Goal: Task Accomplishment & Management: Complete application form

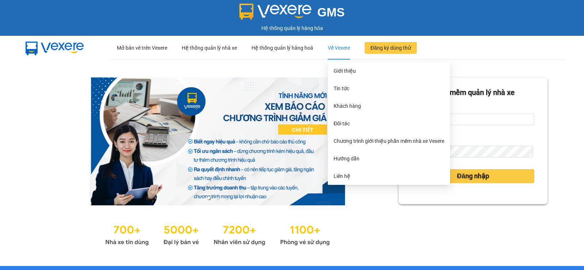
click at [334, 49] on div "Về Vexere" at bounding box center [339, 47] width 22 height 23
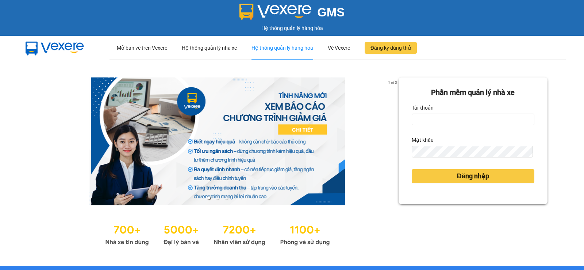
click at [262, 53] on div "Hệ thống quản lý hàng hoá" at bounding box center [283, 47] width 62 height 23
click at [98, 56] on div at bounding box center [63, 47] width 91 height 23
click at [63, 50] on img at bounding box center [54, 48] width 73 height 24
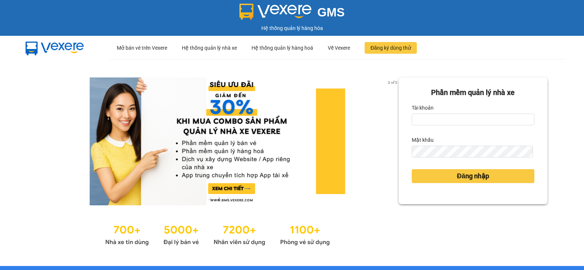
click at [308, 9] on img at bounding box center [276, 12] width 72 height 16
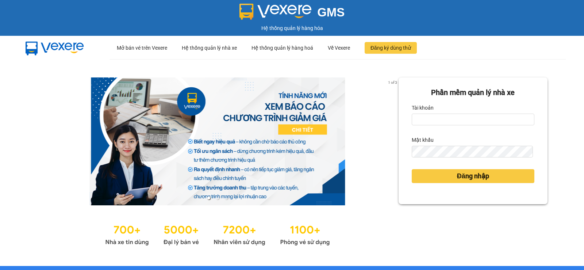
click at [283, 30] on div "Hệ thống quản lý hàng hóa" at bounding box center [292, 28] width 581 height 8
click at [291, 31] on div "Hệ thống quản lý hàng hóa" at bounding box center [292, 28] width 581 height 8
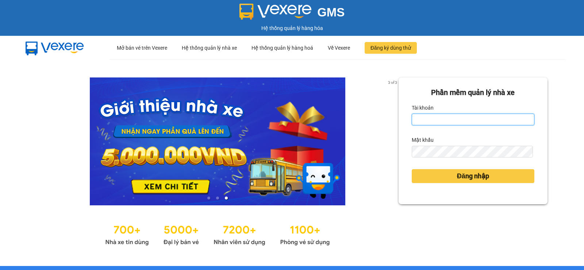
click at [424, 120] on input "Tài khoản" at bounding box center [473, 120] width 123 height 12
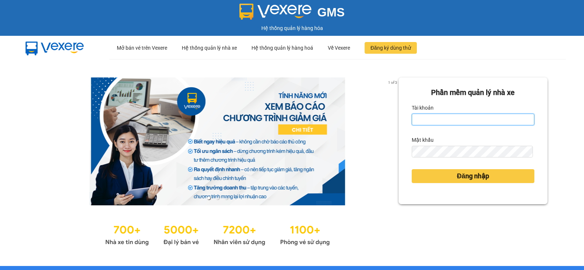
type input "vang.duyquy"
click at [418, 120] on input "Tài khoản" at bounding box center [473, 120] width 123 height 12
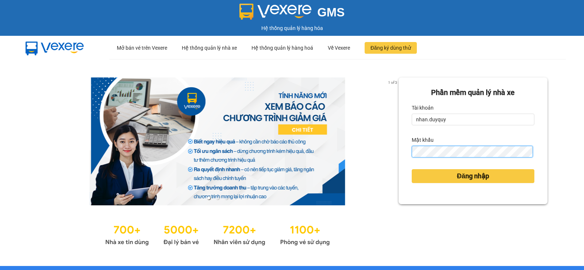
click at [404, 163] on div "Phần mềm quản lý nhà xe Tài khoản nhan.duyquy Mật khẩu Đăng nhập" at bounding box center [473, 140] width 149 height 127
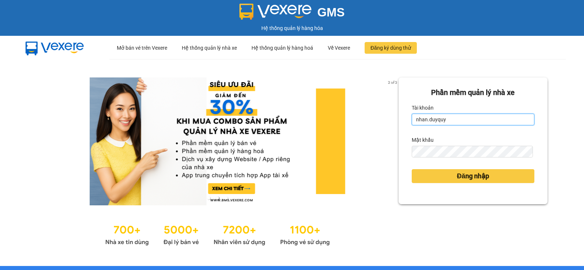
click at [451, 116] on input "nhan.duyquy" at bounding box center [473, 120] width 123 height 12
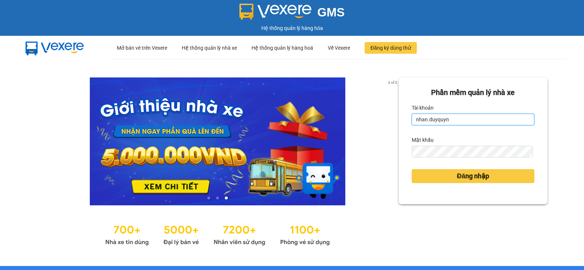
type input "nhan.duyquy"
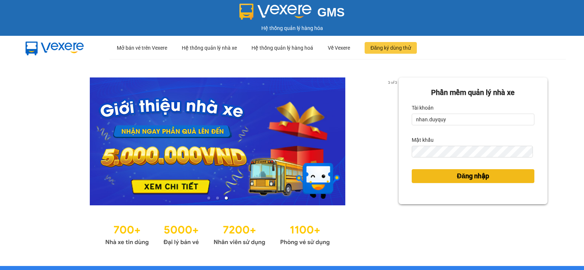
click at [461, 175] on span "Đăng nhập" at bounding box center [473, 176] width 32 height 10
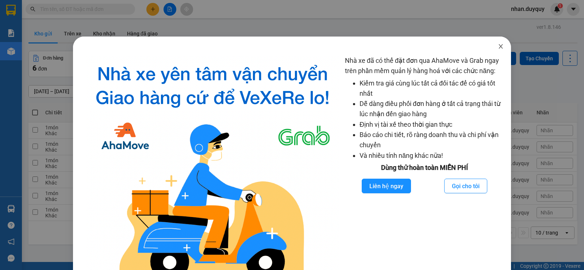
click at [499, 46] on icon "close" at bounding box center [501, 46] width 4 height 4
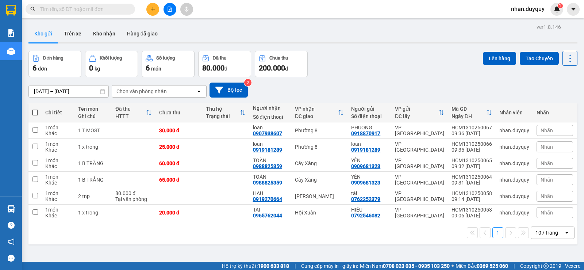
click at [564, 234] on icon "open" at bounding box center [567, 233] width 6 height 6
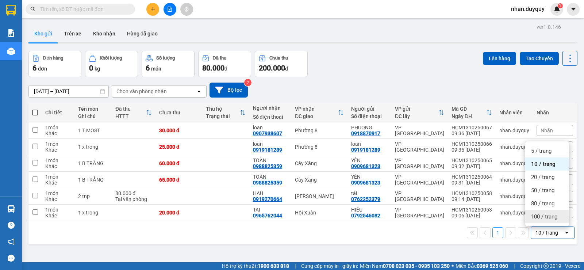
click at [555, 217] on span "100 / trang" at bounding box center [545, 216] width 26 height 7
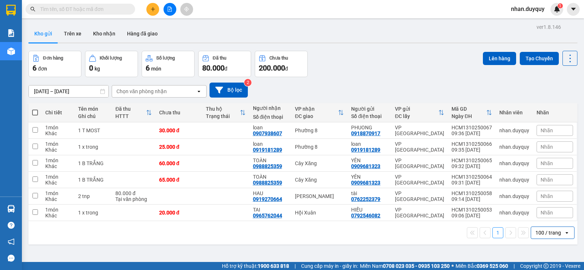
click at [152, 9] on icon "plus" at bounding box center [153, 9] width 5 height 5
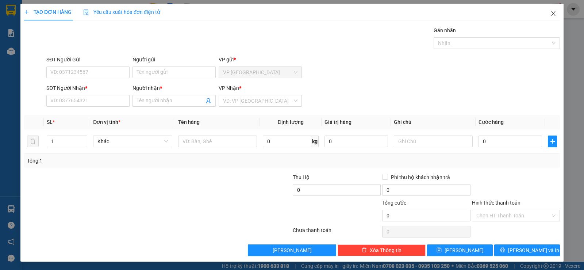
click at [552, 12] on icon "close" at bounding box center [554, 13] width 4 height 4
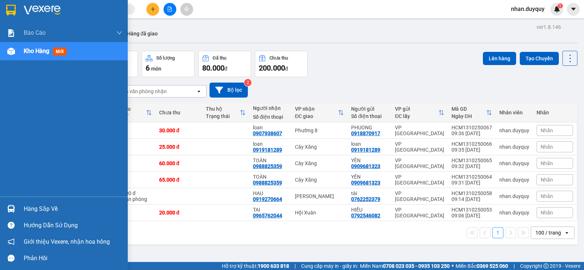
click at [24, 206] on div "Hàng sắp về" at bounding box center [73, 208] width 99 height 11
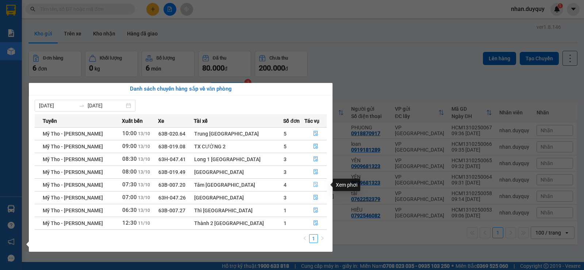
click at [315, 185] on icon "file-done" at bounding box center [315, 184] width 5 height 5
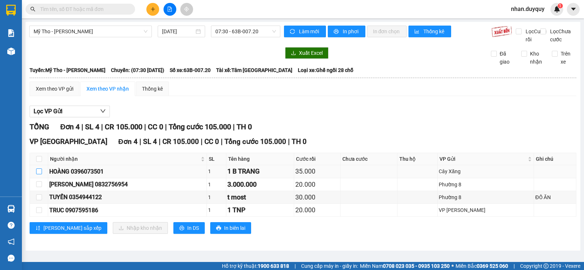
click at [39, 174] on input "checkbox" at bounding box center [39, 171] width 6 height 6
checkbox input "true"
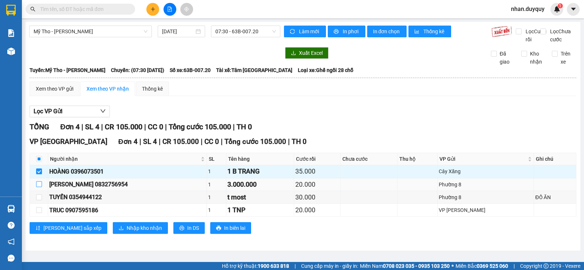
click at [40, 187] on input "checkbox" at bounding box center [39, 184] width 6 height 6
checkbox input "true"
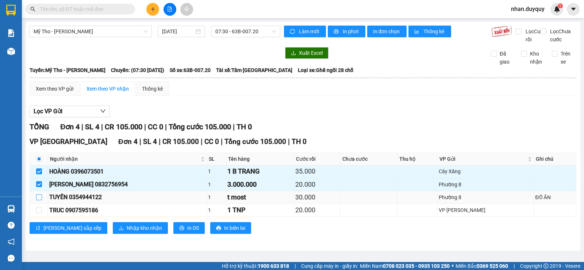
click at [41, 200] on input "checkbox" at bounding box center [39, 197] width 6 height 6
checkbox input "true"
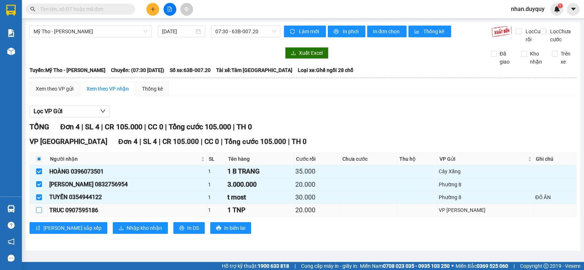
click at [37, 213] on input "checkbox" at bounding box center [39, 210] width 6 height 6
checkbox input "true"
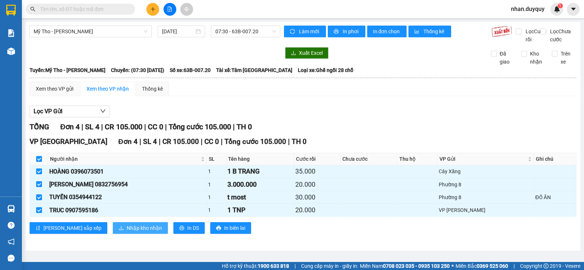
click at [127, 232] on span "Nhập kho nhận" at bounding box center [144, 228] width 35 height 8
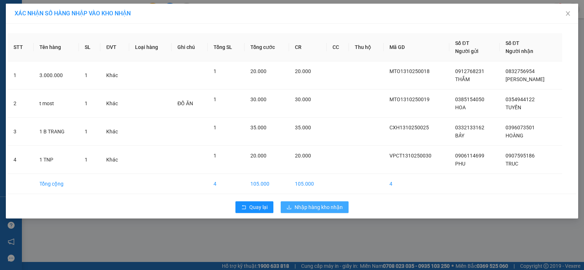
click at [328, 202] on button "Nhập hàng kho nhận" at bounding box center [315, 207] width 68 height 12
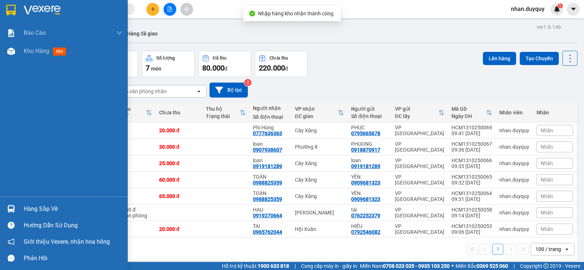
click at [40, 206] on div "Hàng sắp về" at bounding box center [73, 208] width 99 height 11
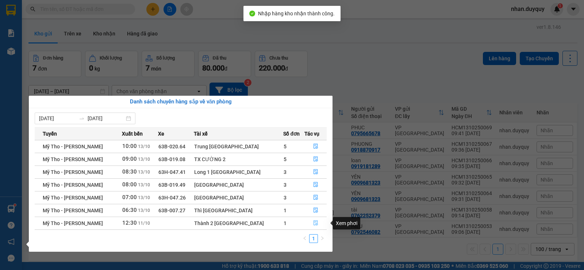
click at [313, 220] on button "button" at bounding box center [316, 223] width 22 height 12
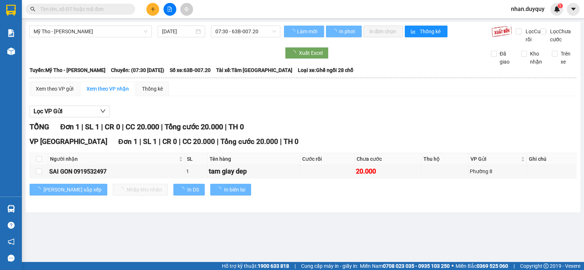
type input "[DATE]"
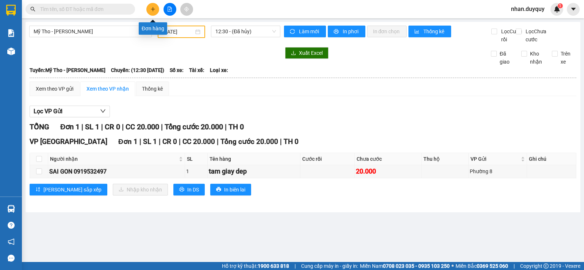
click at [155, 11] on icon "plus" at bounding box center [153, 9] width 5 height 5
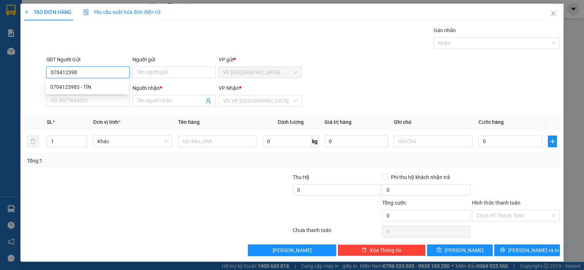
type input "0704123983"
click at [93, 85] on div "0704123983 - TÍN" at bounding box center [87, 87] width 74 height 8
type input "TÍN"
type input "0913995635"
type input "XUYEN"
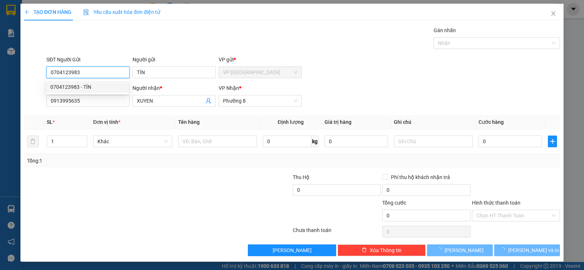
type input "60.000"
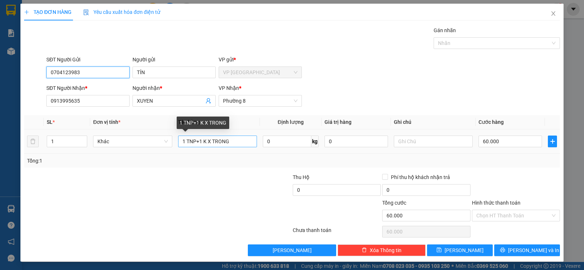
type input "0704123983"
click at [200, 141] on input "1 TNP+1 K X TRONG" at bounding box center [217, 142] width 79 height 12
click at [213, 141] on input "K X TRONG" at bounding box center [217, 142] width 79 height 12
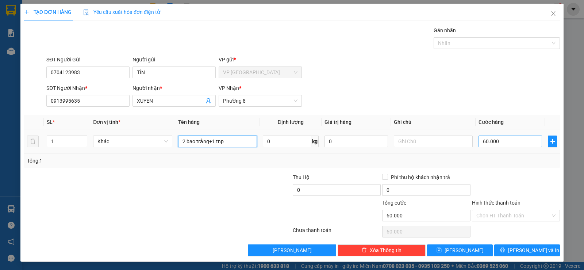
type input "2 bao trắng+1 tnp"
click at [517, 140] on input "60.000" at bounding box center [511, 142] width 64 height 12
type input "0"
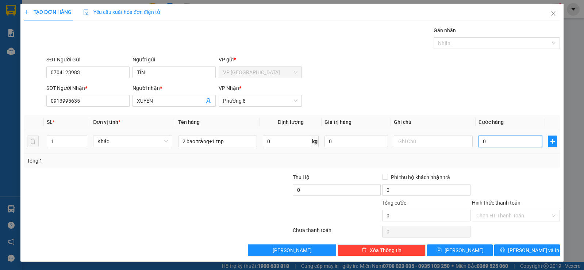
type input "1"
type input "011"
type input "11"
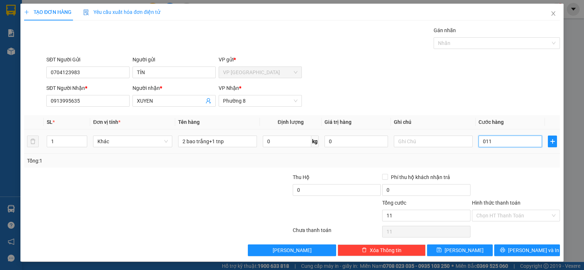
type input "110"
type input "0.110"
type input "110.000"
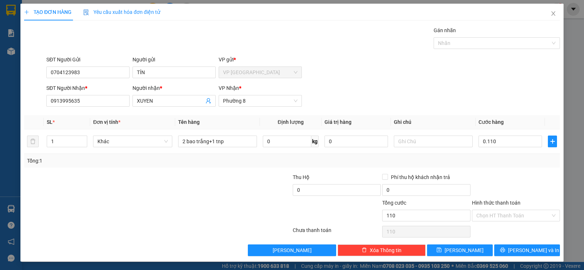
type input "110.000"
click at [500, 178] on div at bounding box center [517, 186] width 90 height 26
click at [506, 251] on button "[PERSON_NAME] và In" at bounding box center [528, 250] width 66 height 12
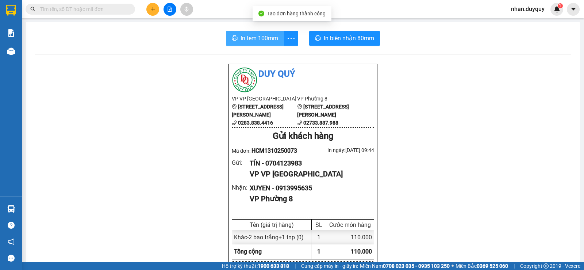
drag, startPoint x: 229, startPoint y: 31, endPoint x: 232, endPoint y: 37, distance: 6.6
click at [232, 36] on icon "printer" at bounding box center [234, 37] width 5 height 5
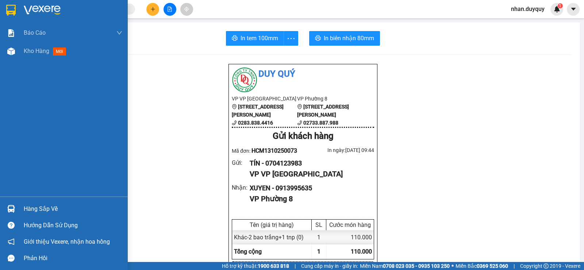
click at [17, 207] on div at bounding box center [11, 208] width 13 height 13
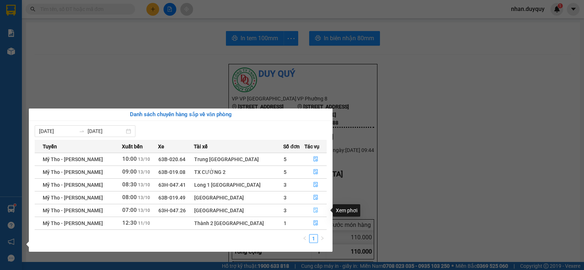
click at [314, 210] on icon "file-done" at bounding box center [315, 209] width 5 height 5
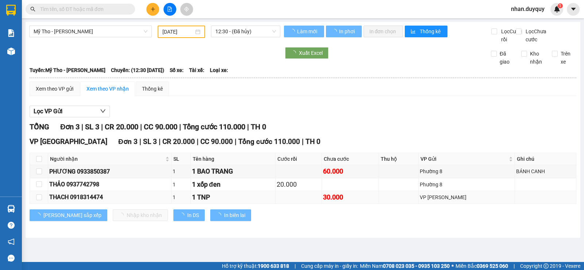
type input "[DATE]"
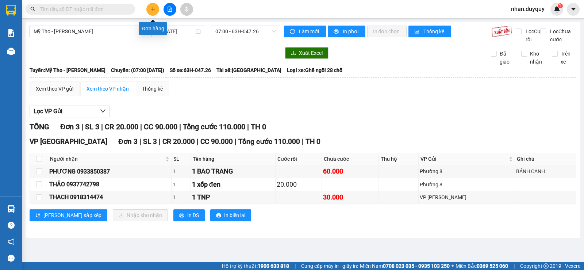
click at [151, 10] on icon "plus" at bounding box center [153, 9] width 5 height 5
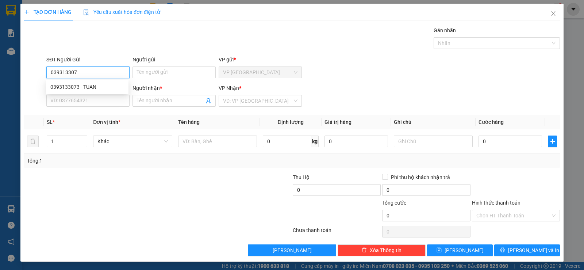
type input "0393133073"
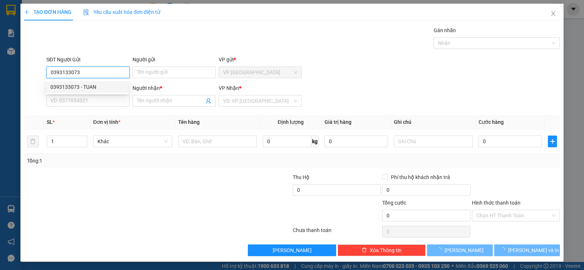
click at [84, 89] on div "0393133073 - TUAN" at bounding box center [87, 87] width 74 height 8
type input "TUAN"
type input "0908268132"
type input "NHÂN"
type input "30.000"
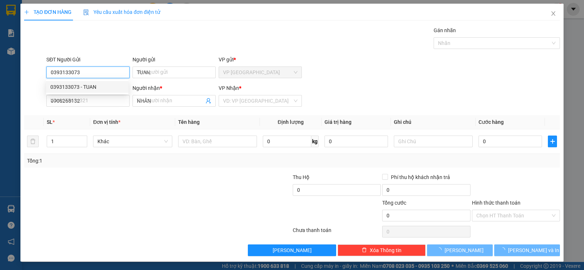
type input "30.000"
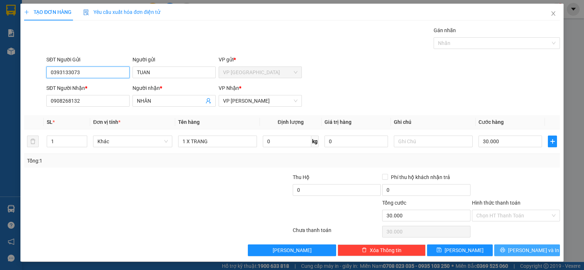
type input "0393133073"
click at [514, 248] on button "[PERSON_NAME] và In" at bounding box center [528, 250] width 66 height 12
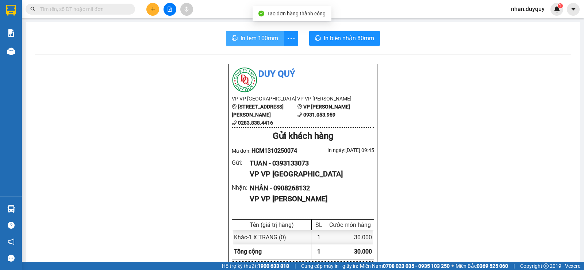
click at [257, 39] on span "In tem 100mm" at bounding box center [260, 38] width 38 height 9
